Goal: Information Seeking & Learning: Learn about a topic

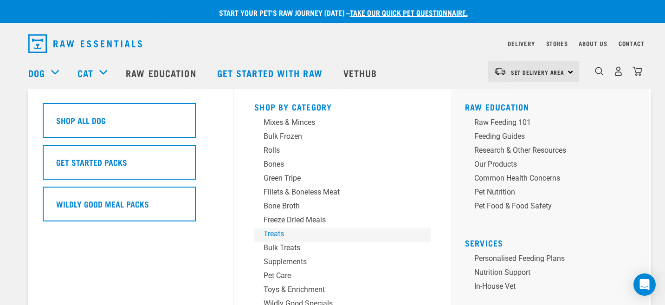
click at [273, 232] on div "Treats" at bounding box center [336, 233] width 145 height 11
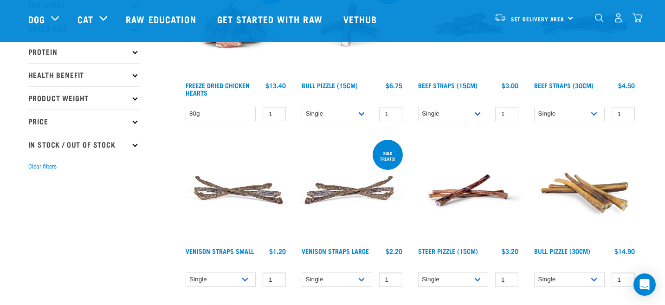
scroll to position [256, 0]
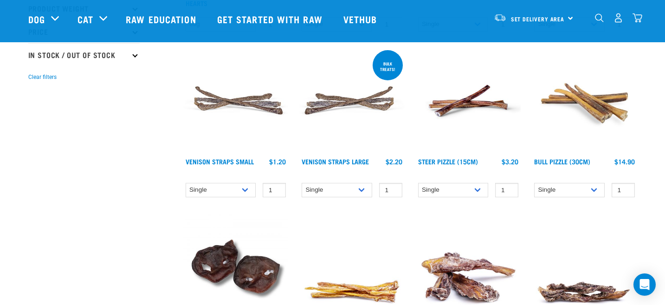
click at [246, 102] on img at bounding box center [235, 100] width 105 height 105
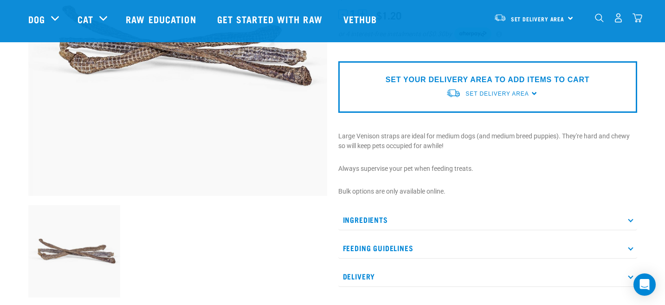
scroll to position [181, 0]
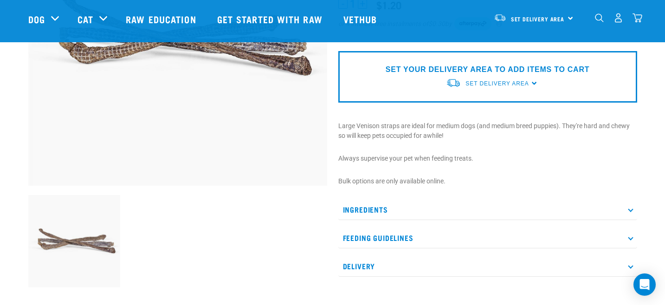
click at [369, 206] on p "Ingredients" at bounding box center [488, 209] width 299 height 21
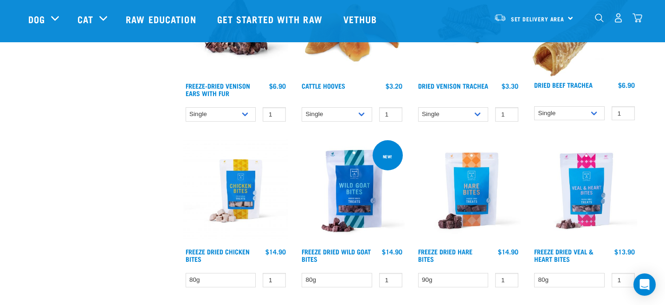
scroll to position [1021, 0]
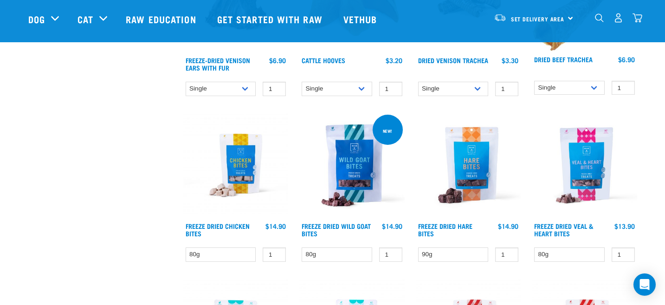
click at [458, 174] on img at bounding box center [468, 165] width 105 height 105
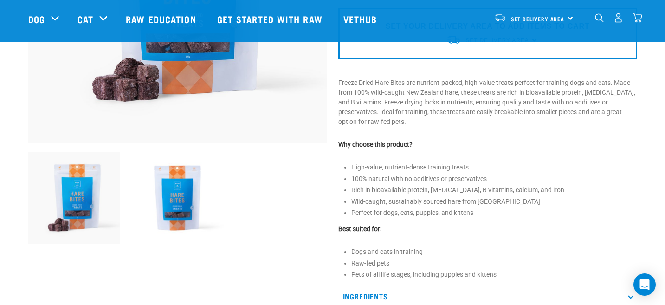
scroll to position [364, 0]
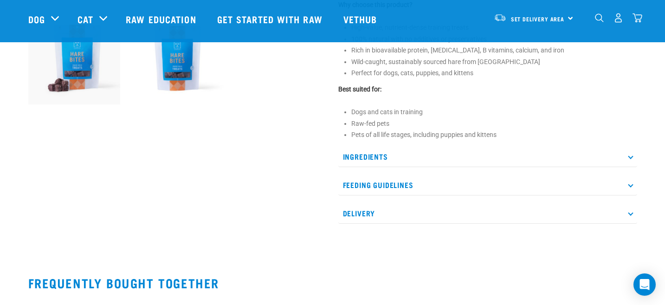
click at [397, 159] on p "Ingredients" at bounding box center [488, 156] width 299 height 21
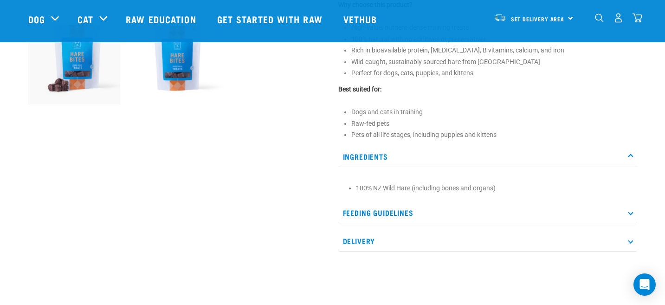
click at [397, 159] on p "Ingredients" at bounding box center [488, 156] width 299 height 21
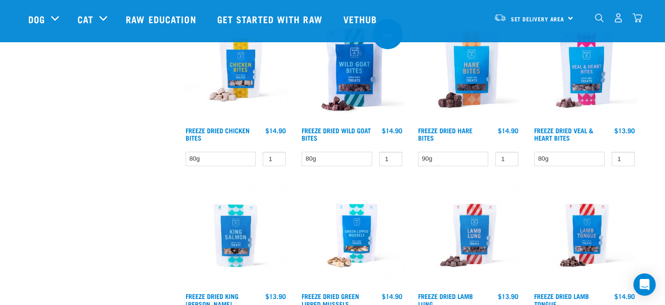
scroll to position [1114, 0]
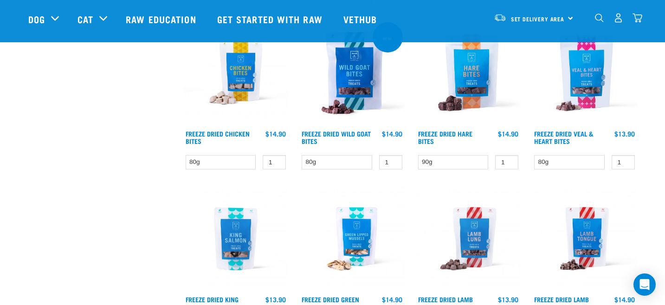
click at [589, 92] on img at bounding box center [584, 72] width 105 height 105
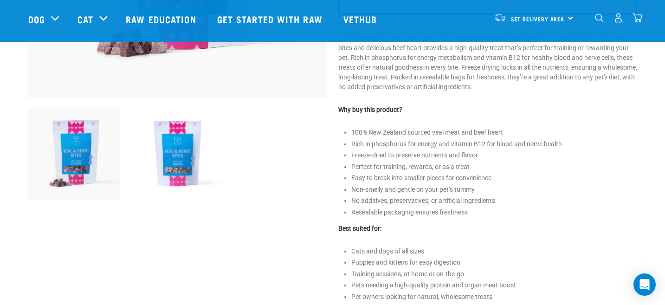
scroll to position [271, 0]
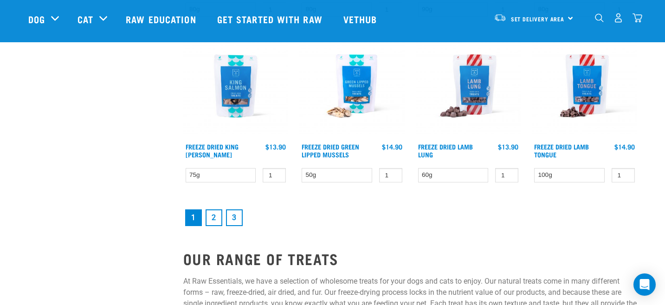
scroll to position [1264, 0]
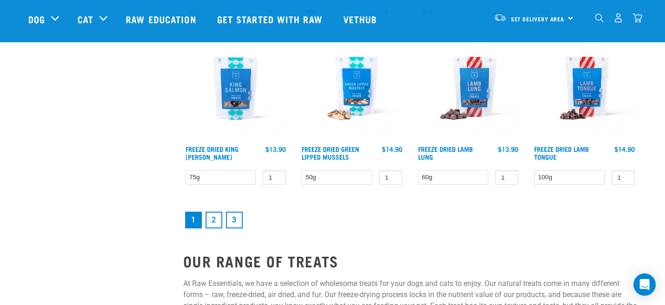
click at [218, 220] on link "2" at bounding box center [214, 220] width 17 height 17
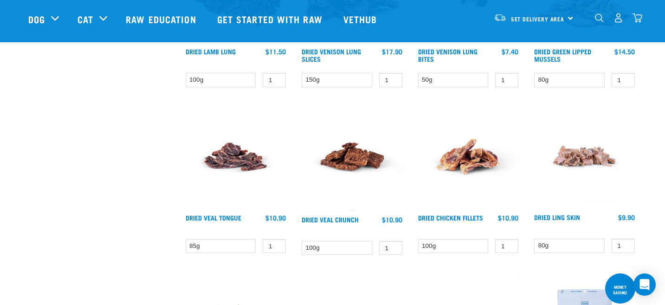
scroll to position [367, 0]
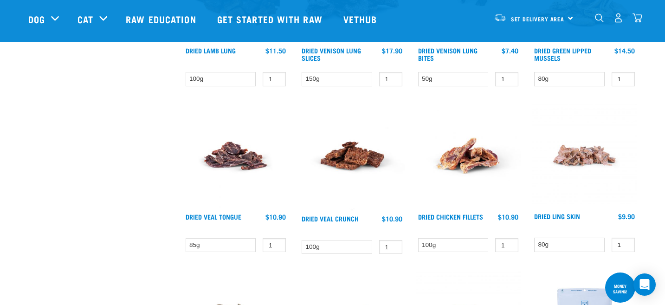
click at [317, 150] on img at bounding box center [352, 156] width 105 height 107
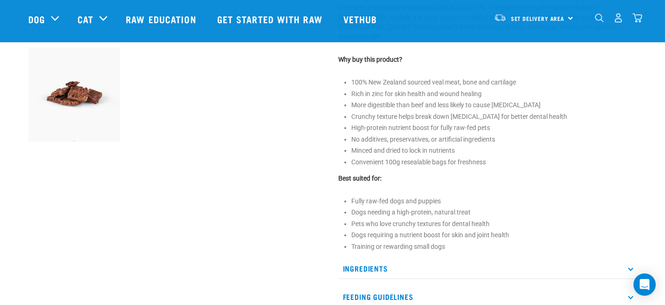
scroll to position [380, 0]
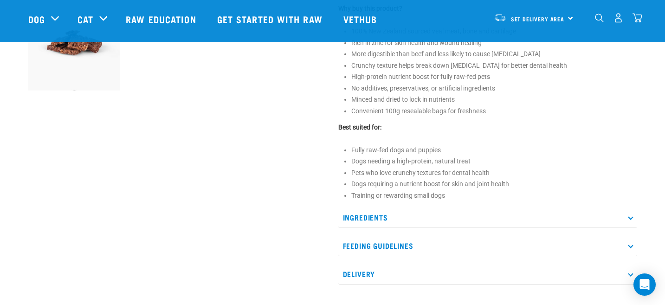
click at [393, 207] on p "Ingredients" at bounding box center [488, 217] width 299 height 21
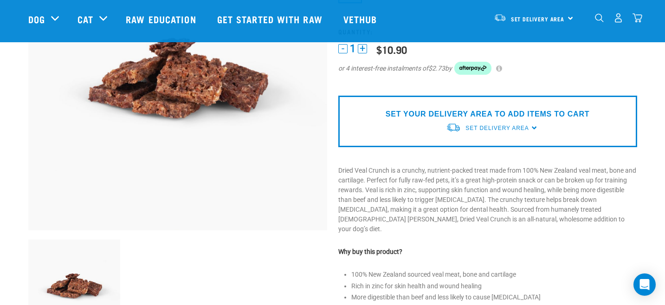
scroll to position [210, 0]
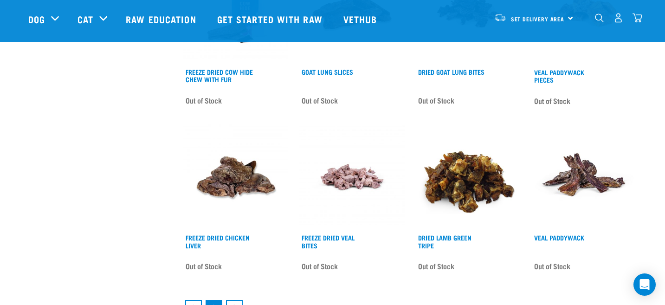
scroll to position [1229, 0]
